Goal: Information Seeking & Learning: Learn about a topic

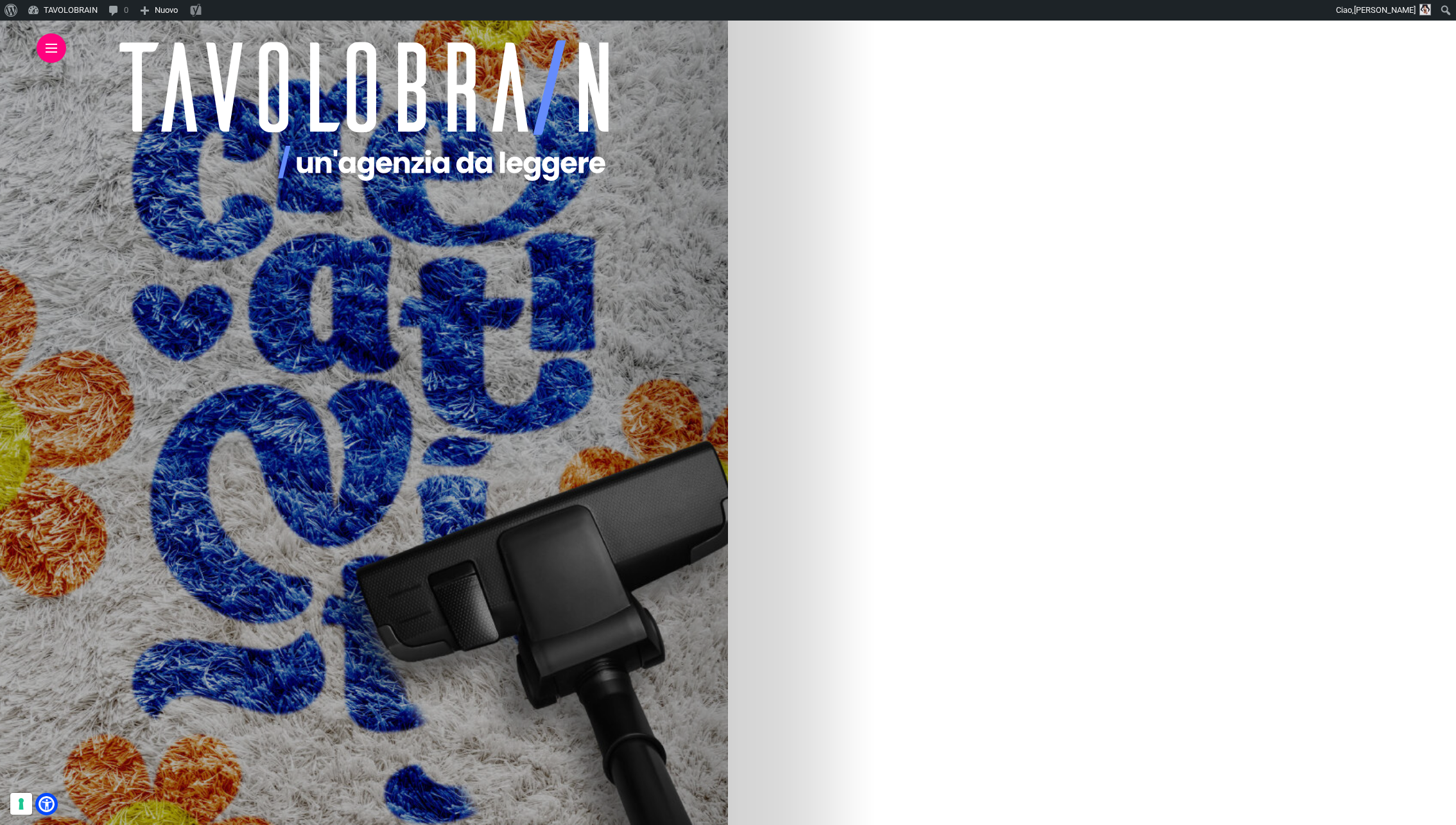
scroll to position [334, 0]
click at [498, 418] on img at bounding box center [190, 362] width 616 height 770
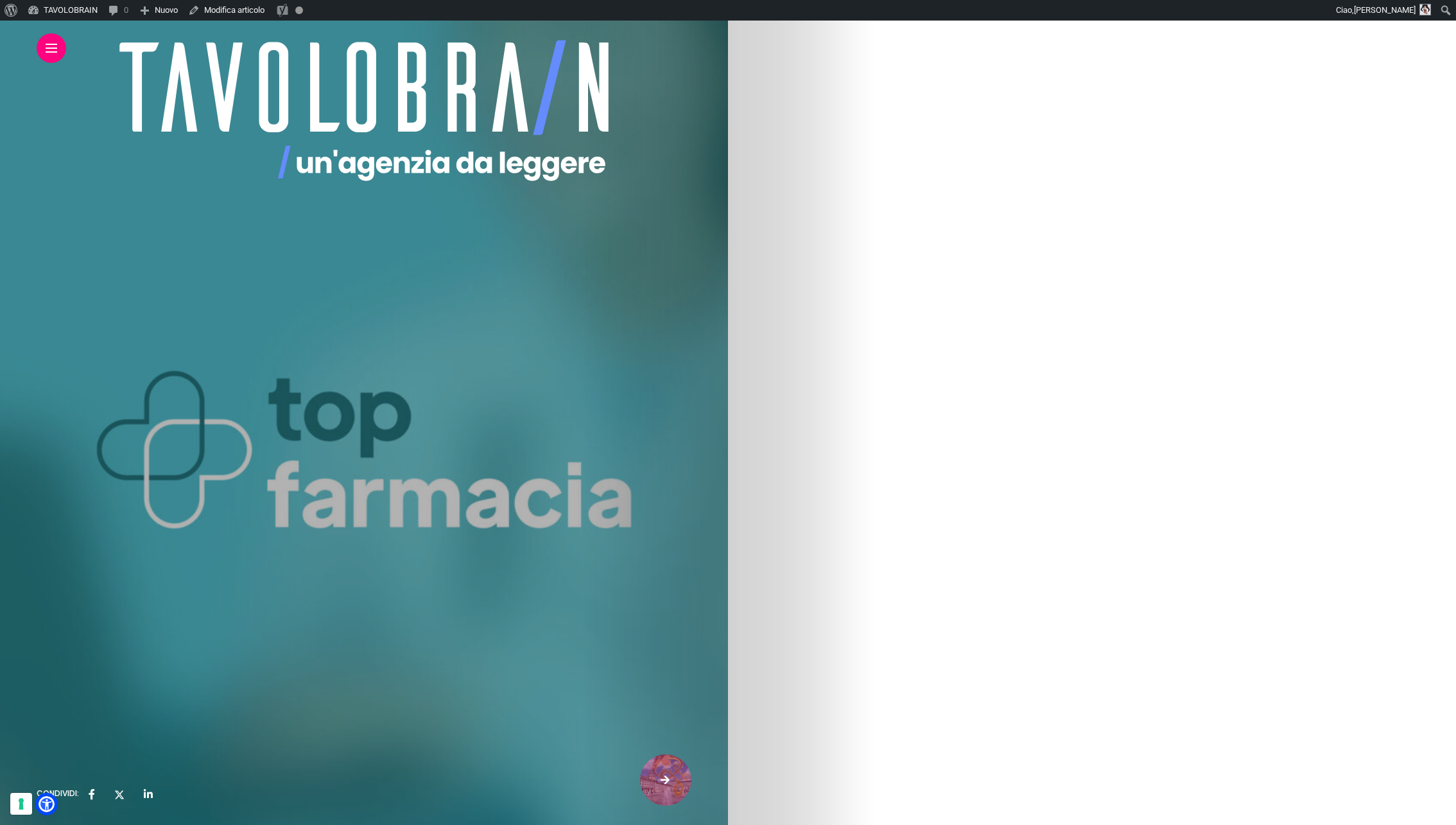
scroll to position [395, 0]
drag, startPoint x: 764, startPoint y: 226, endPoint x: 876, endPoint y: 271, distance: 120.7
click at [692, 271] on p "Il mondo degli e-commerce farmaceutici è in costante crescita, un processo iniz…" at bounding box center [364, 250] width 656 height 62
copy p "Il mondo degli e-commerce farmaceutici è in costante crescita, un processo iniz…"
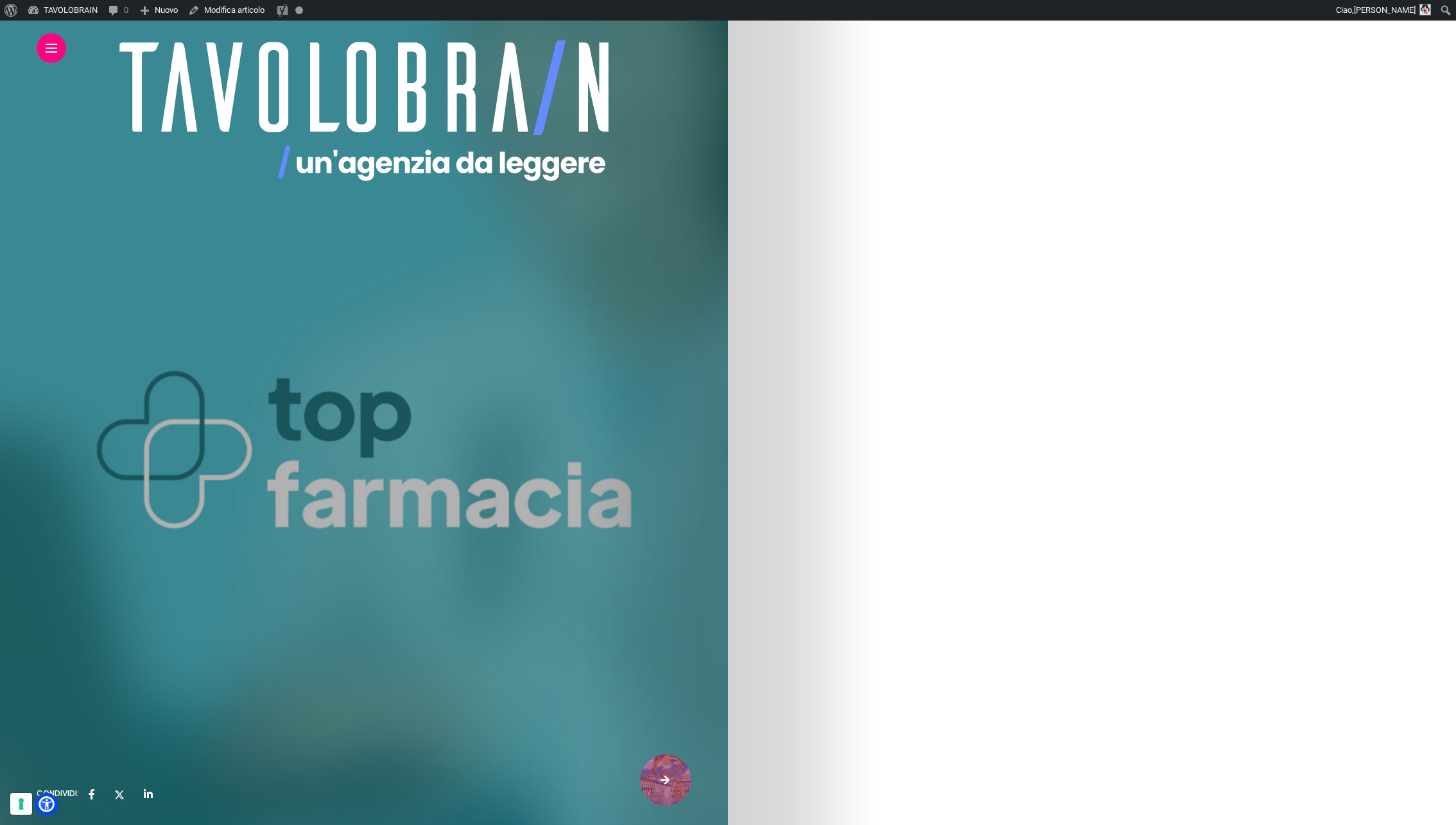
drag, startPoint x: 950, startPoint y: 281, endPoint x: 1190, endPoint y: 282, distance: 240.0
click at [692, 282] on p "Abbiamo intervistato Iacopo Iacopini, Chief Information e Digital Officer a Top…" at bounding box center [364, 285] width 656 height 31
copy strong "Chief Information e Digital Officer a Top Farmacia"
